Goal: Check status: Check status

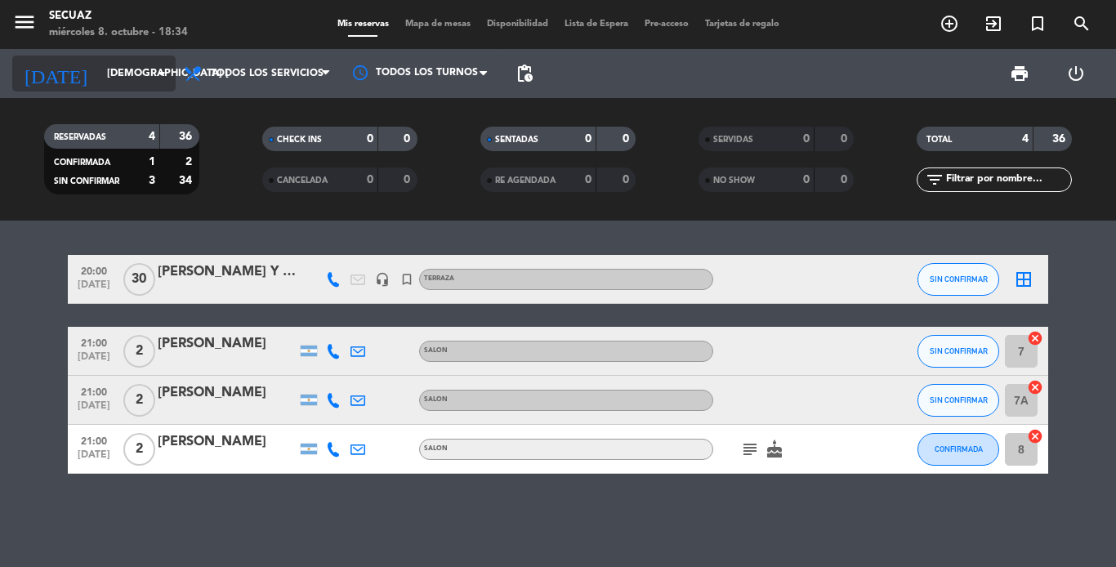
click at [99, 65] on input "[DEMOGRAPHIC_DATA] [DATE]" at bounding box center [168, 74] width 138 height 28
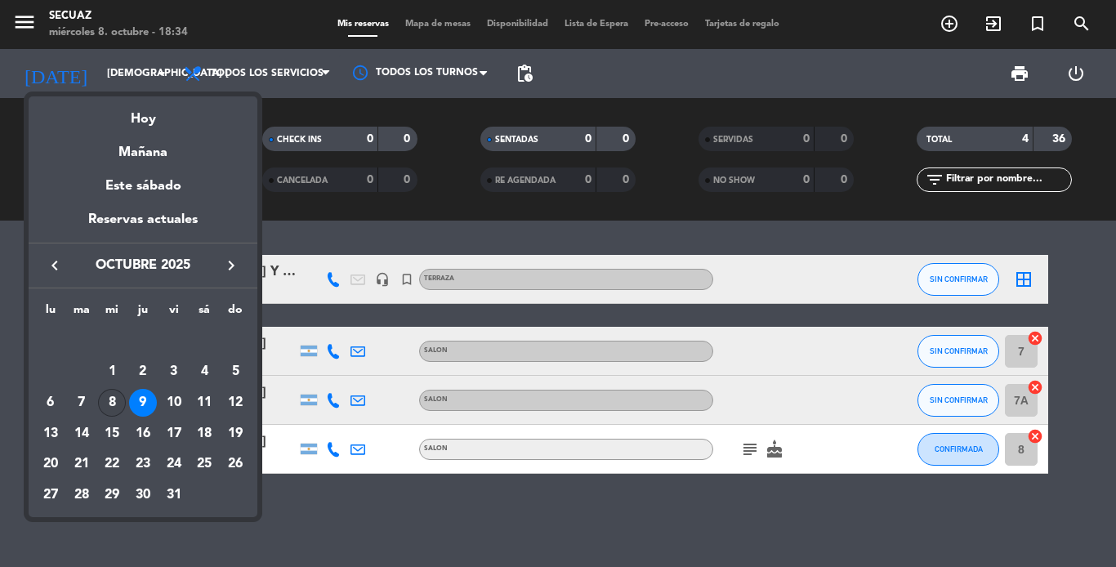
click at [115, 403] on div "8" at bounding box center [112, 403] width 28 height 28
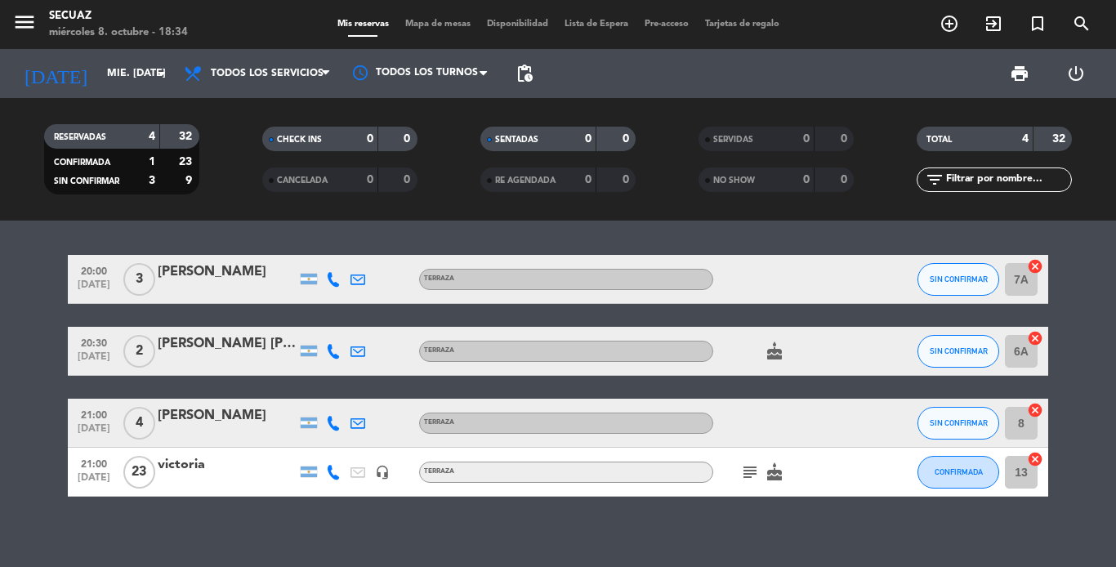
click at [752, 466] on icon "subject" at bounding box center [750, 472] width 20 height 20
click at [773, 349] on icon "cake" at bounding box center [774, 351] width 20 height 20
click at [160, 66] on icon "arrow_drop_down" at bounding box center [162, 74] width 20 height 20
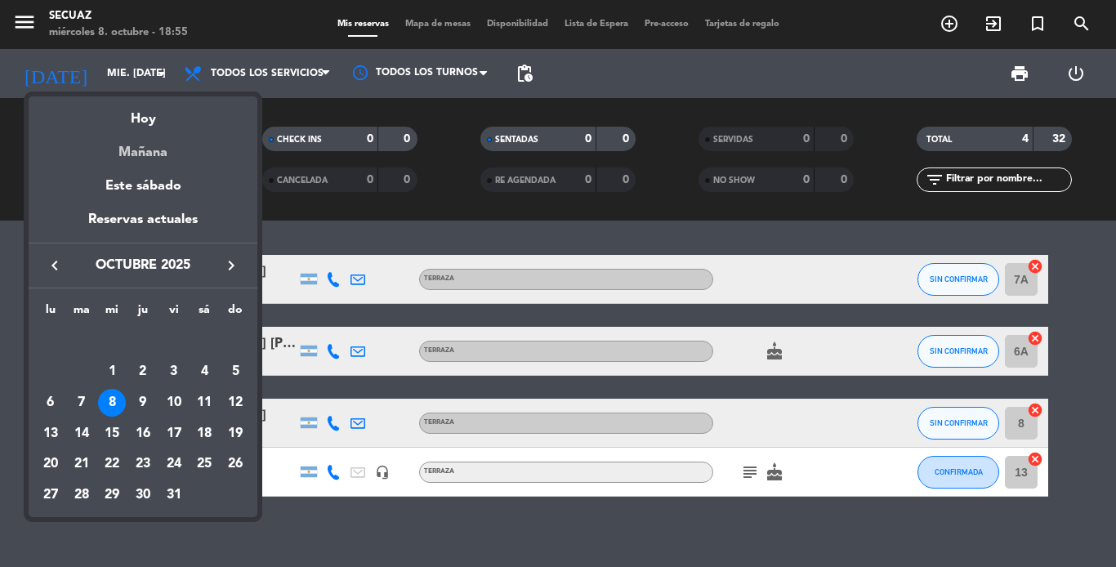
click at [158, 149] on div "Mañana" at bounding box center [143, 146] width 229 height 33
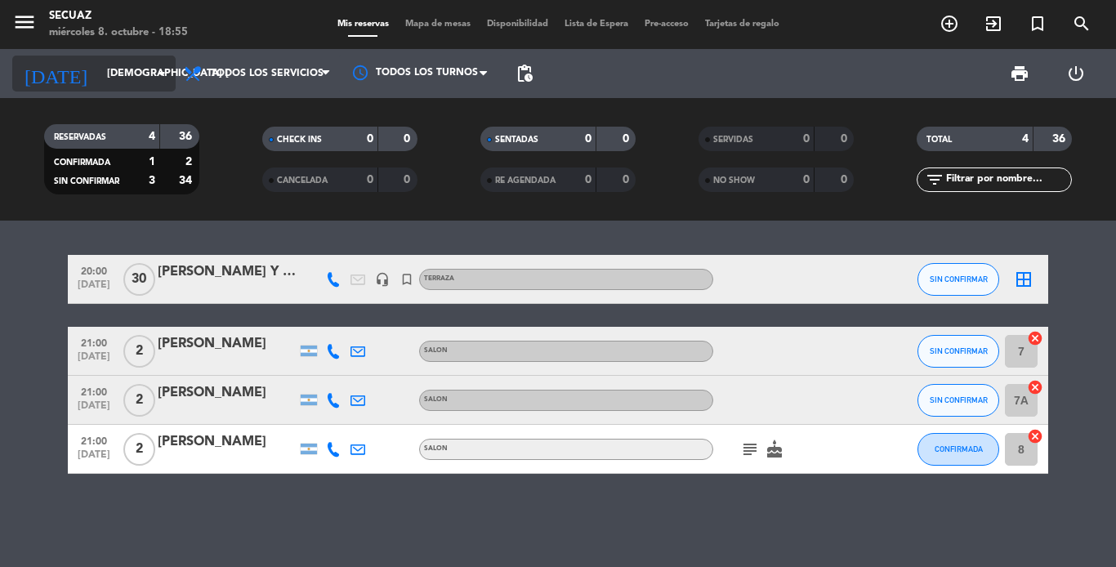
click at [131, 71] on input "[DEMOGRAPHIC_DATA] [DATE]" at bounding box center [168, 74] width 138 height 28
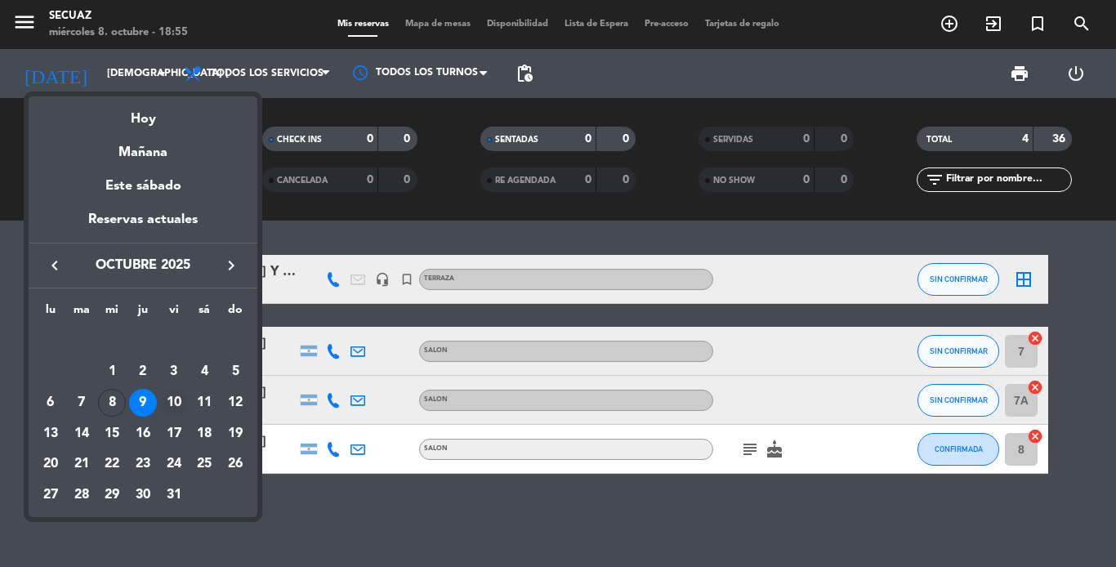
click at [174, 403] on div "10" at bounding box center [174, 403] width 28 height 28
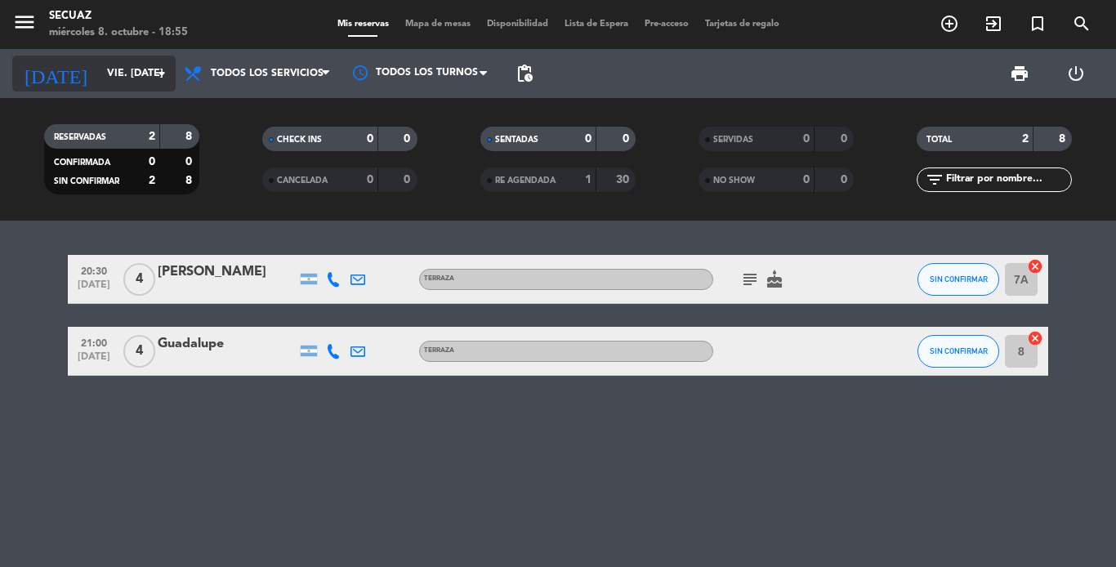
click at [153, 76] on icon "arrow_drop_down" at bounding box center [162, 74] width 20 height 20
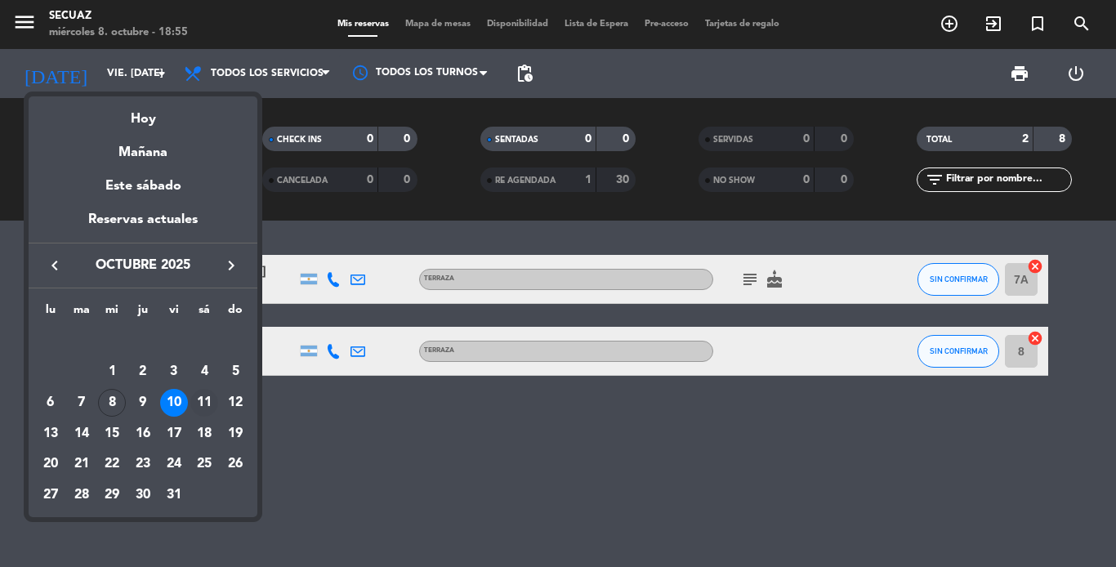
click at [200, 397] on div "11" at bounding box center [204, 403] width 28 height 28
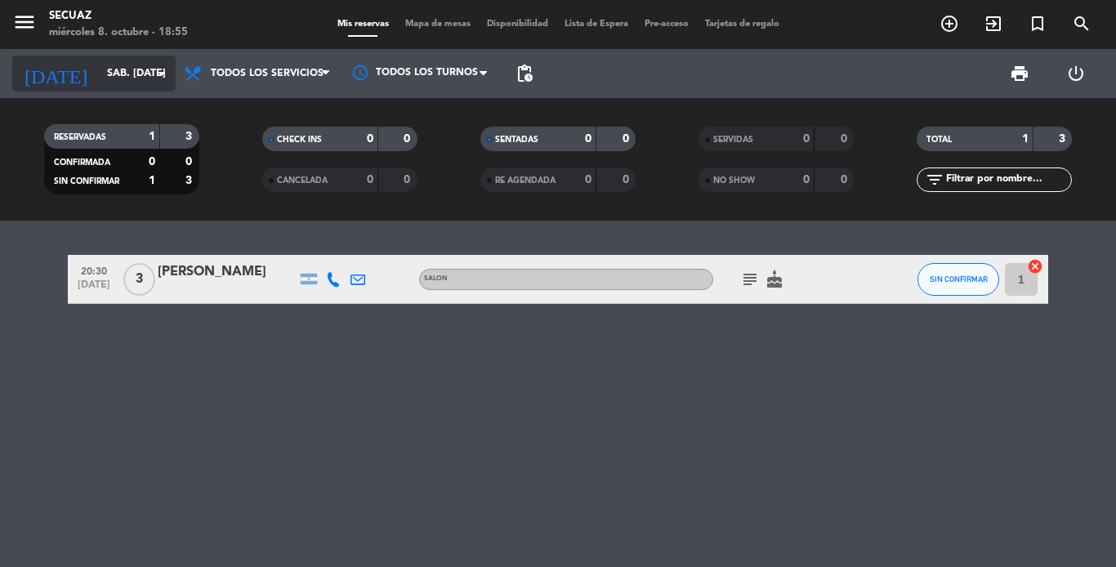
click at [154, 61] on input "sáb. [DATE]" at bounding box center [168, 74] width 138 height 28
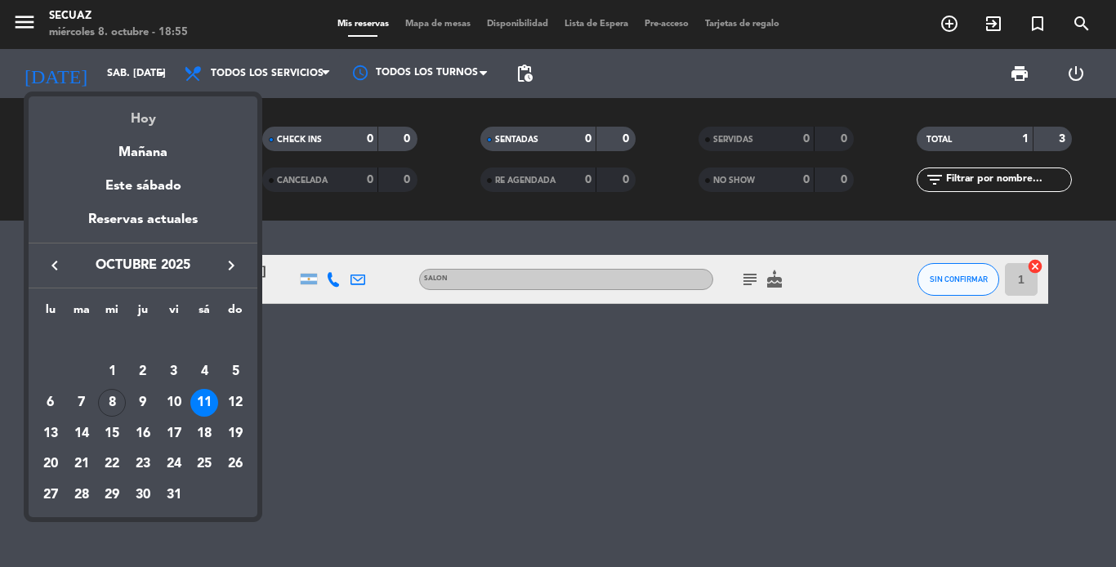
click at [132, 117] on div "Hoy" at bounding box center [143, 112] width 229 height 33
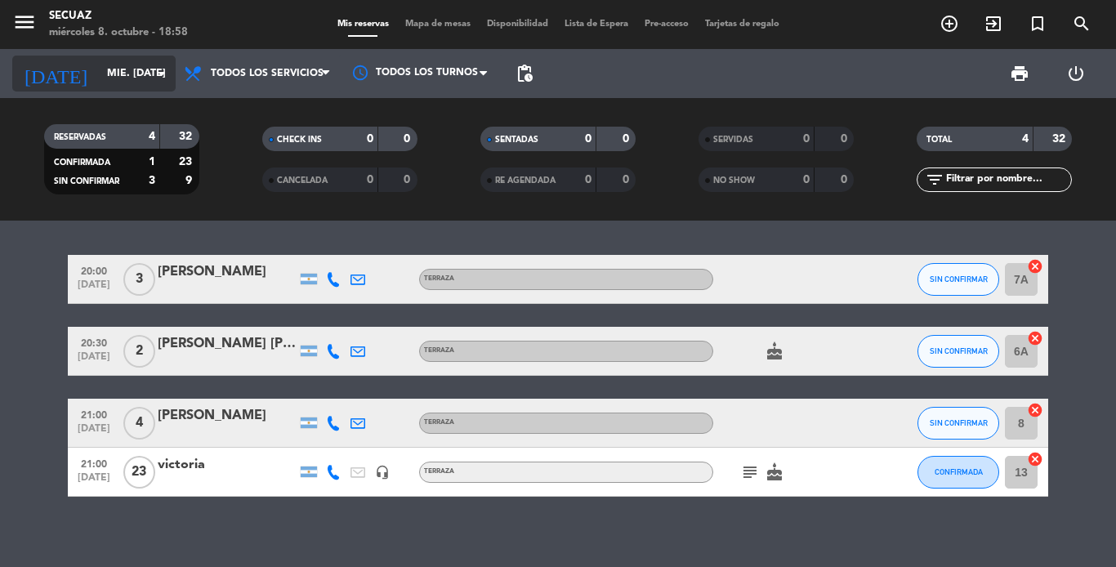
click at [150, 74] on input "mié. [DATE]" at bounding box center [168, 74] width 138 height 28
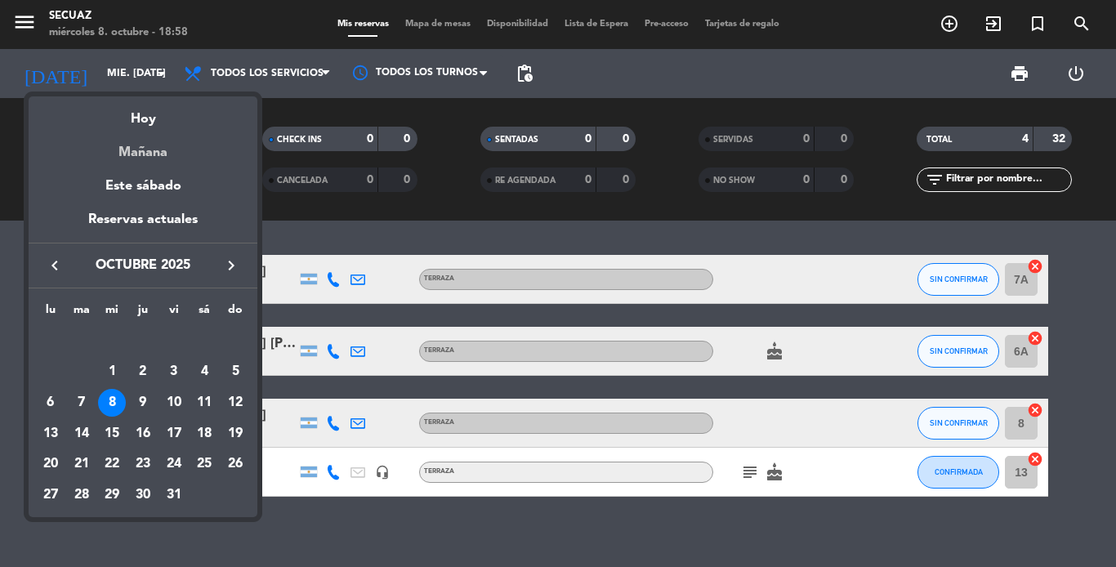
click at [137, 158] on div "Mañana" at bounding box center [143, 146] width 229 height 33
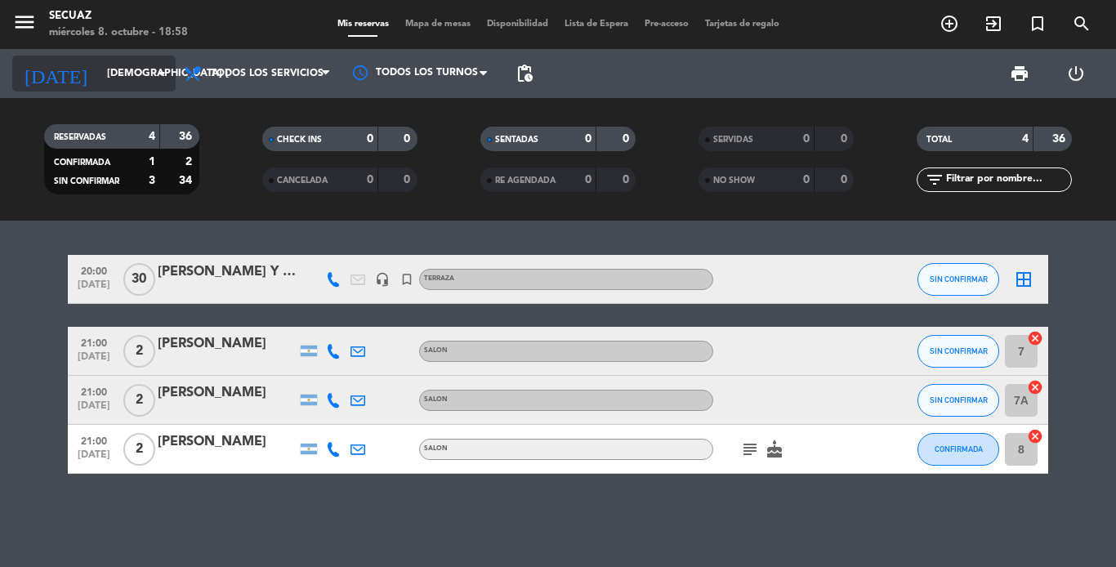
click at [147, 75] on input "[DEMOGRAPHIC_DATA] [DATE]" at bounding box center [168, 74] width 138 height 28
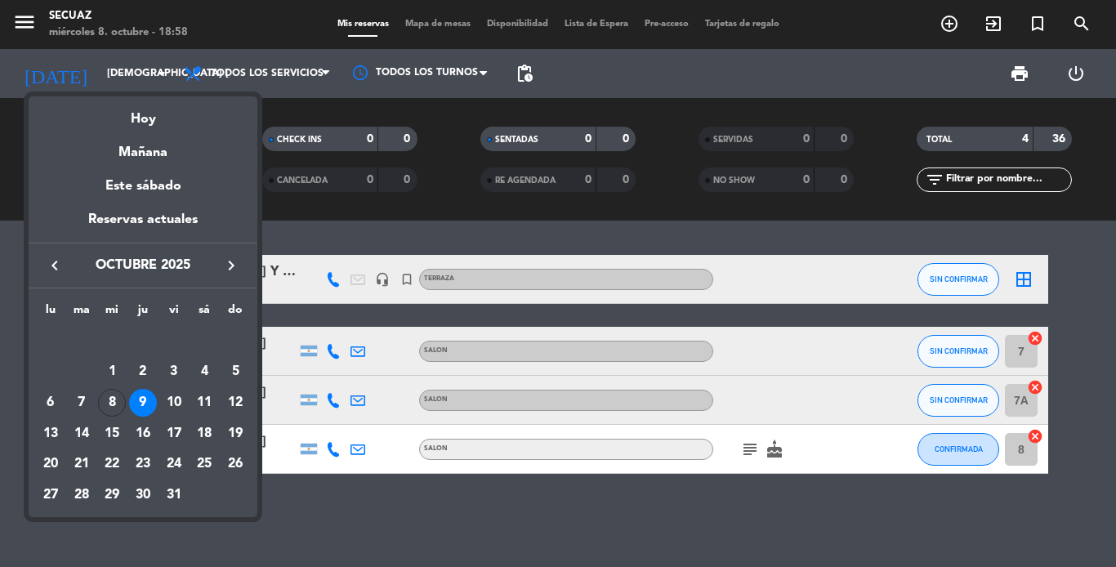
click at [140, 126] on div "Hoy" at bounding box center [143, 112] width 229 height 33
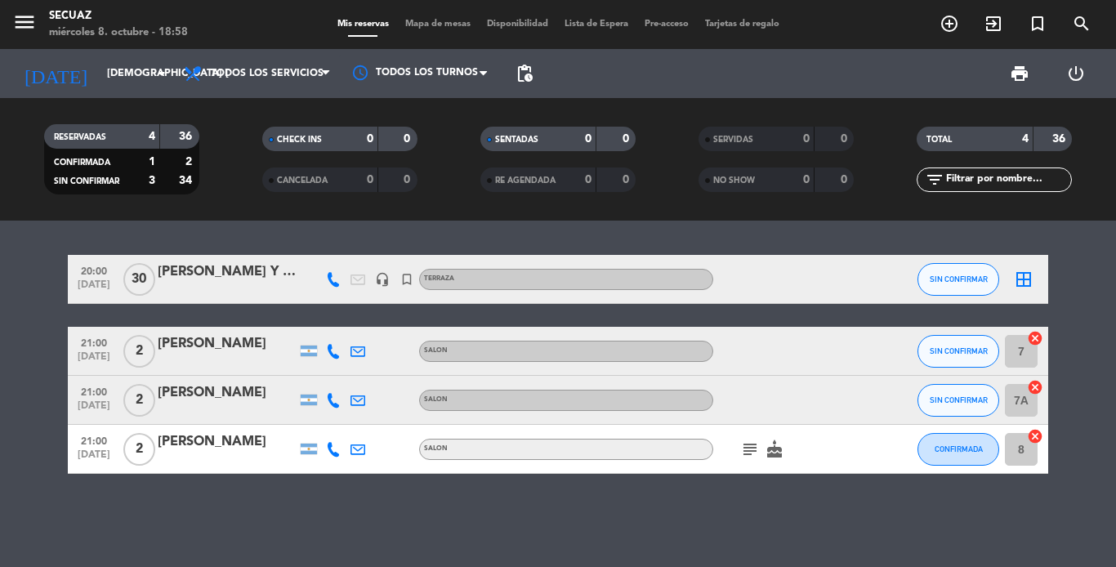
type input "mié. [DATE]"
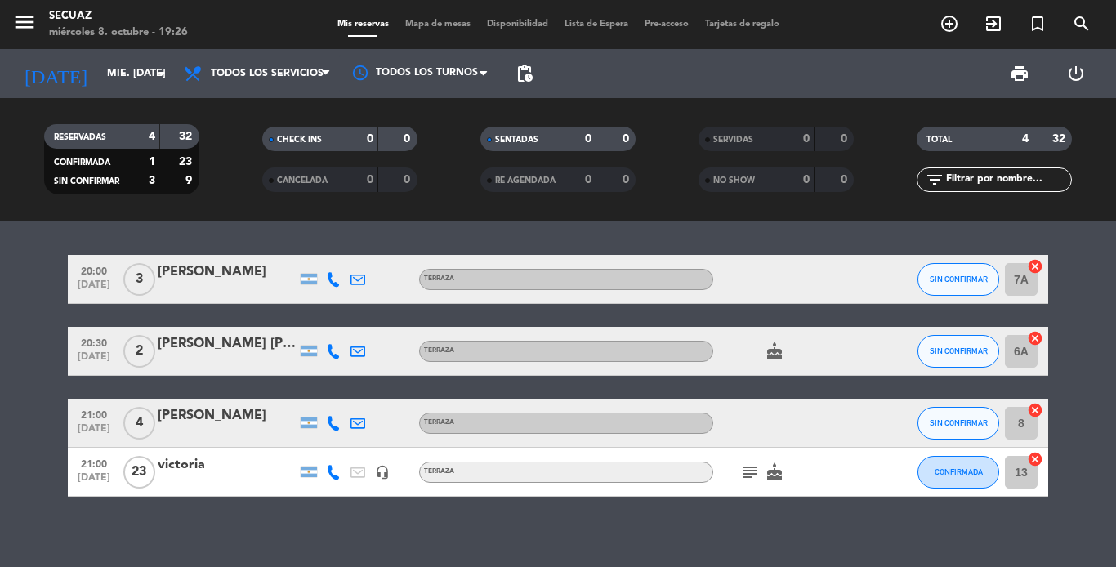
click at [793, 513] on div "20:00 [DATE] 3 [PERSON_NAME] SIN CONFIRMAR 7A cancel 20:30 [DATE] 2 [PERSON_NAM…" at bounding box center [558, 394] width 1116 height 346
